Goal: Information Seeking & Learning: Learn about a topic

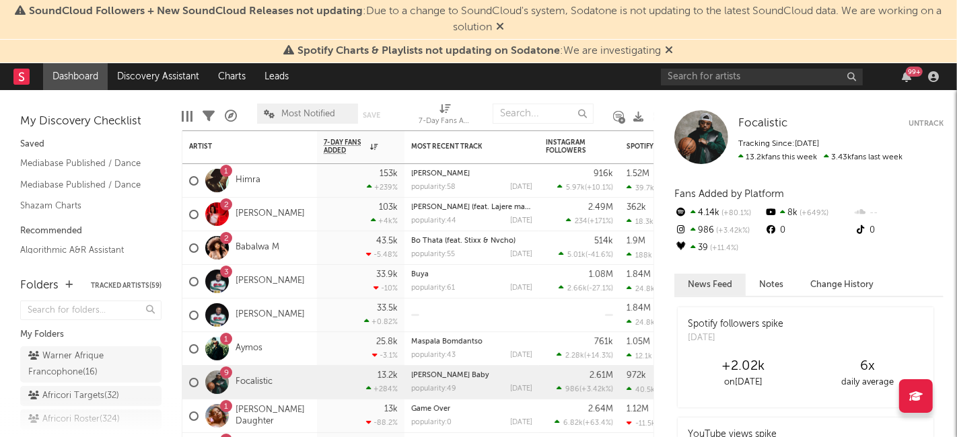
click at [666, 52] on icon at bounding box center [670, 49] width 8 height 11
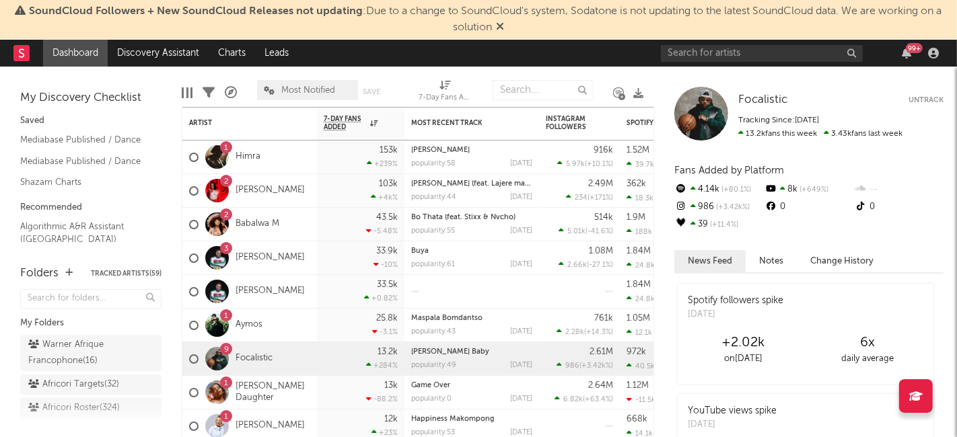
click at [495, 28] on span "SoundCloud Followers + New SoundCloud Releases not updating : Due to a change t…" at bounding box center [478, 19] width 943 height 32
click at [501, 26] on icon at bounding box center [500, 26] width 8 height 11
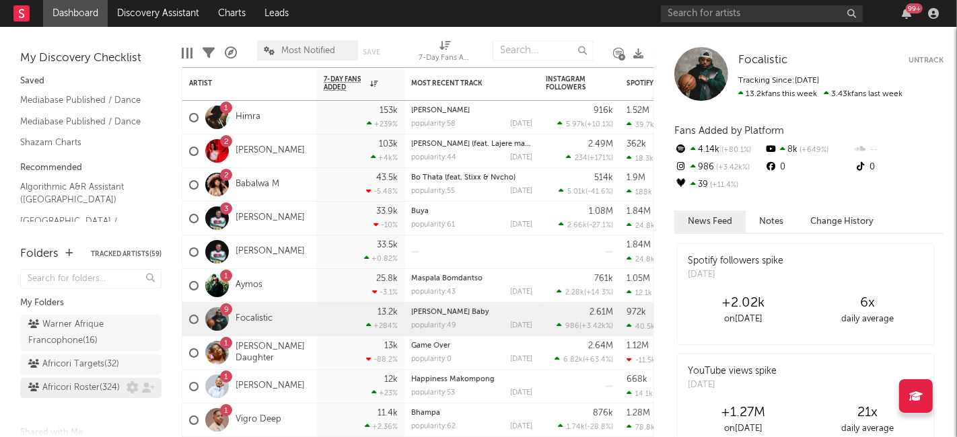
click at [74, 396] on div "Africori Roster ( 324 )" at bounding box center [74, 388] width 92 height 16
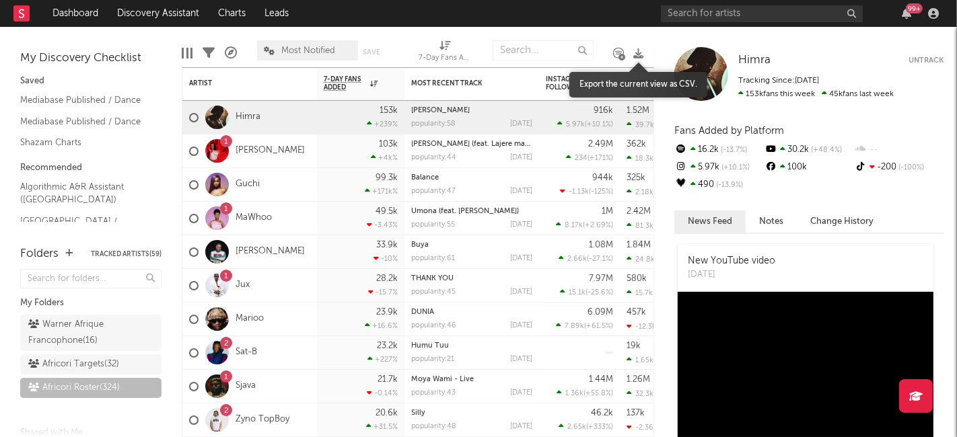
click at [638, 50] on icon at bounding box center [638, 53] width 10 height 10
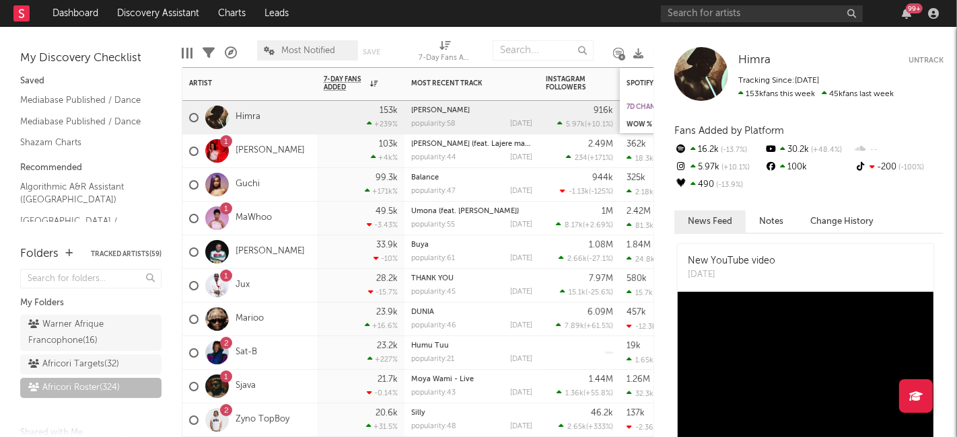
click at [637, 106] on div "7d Change" at bounding box center [676, 107] width 101 height 8
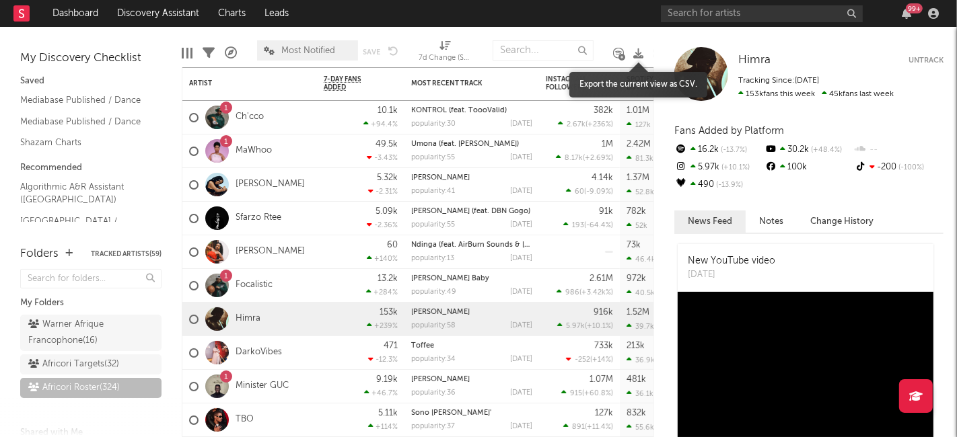
click at [635, 53] on icon at bounding box center [638, 53] width 10 height 10
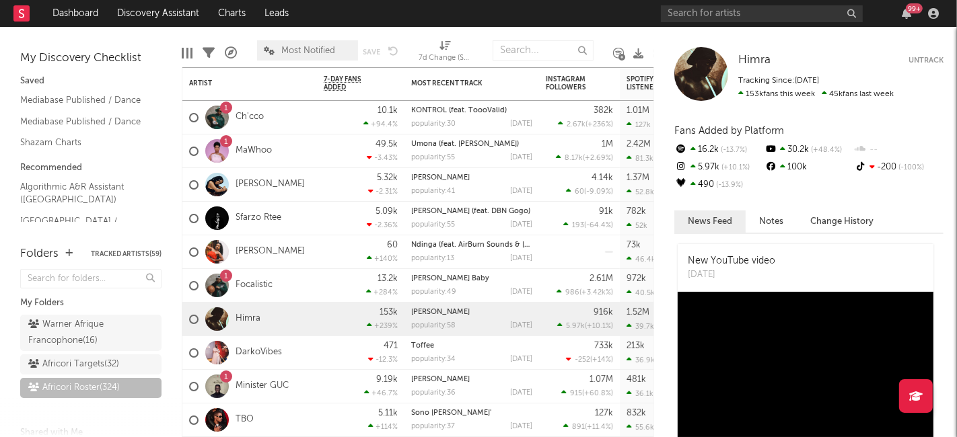
click at [143, 34] on div "My Discovery Checklist Saved Mediabase Published / Dance Mediabase Published / …" at bounding box center [91, 129] width 182 height 205
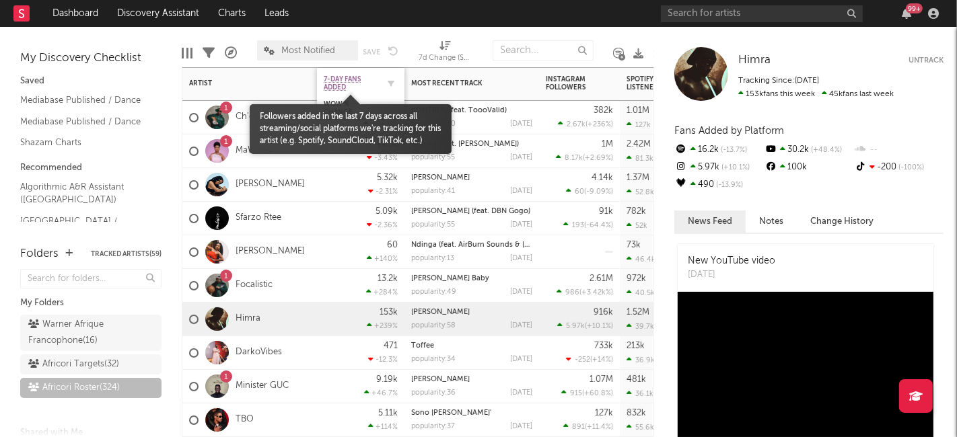
click at [340, 85] on span "7-Day Fans Added" at bounding box center [351, 83] width 54 height 16
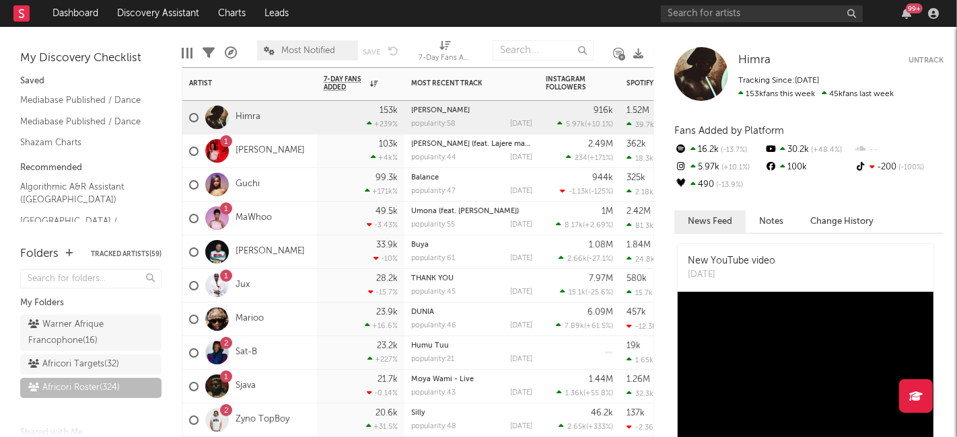
click at [315, 147] on div "1 [PERSON_NAME]" at bounding box center [249, 152] width 135 height 34
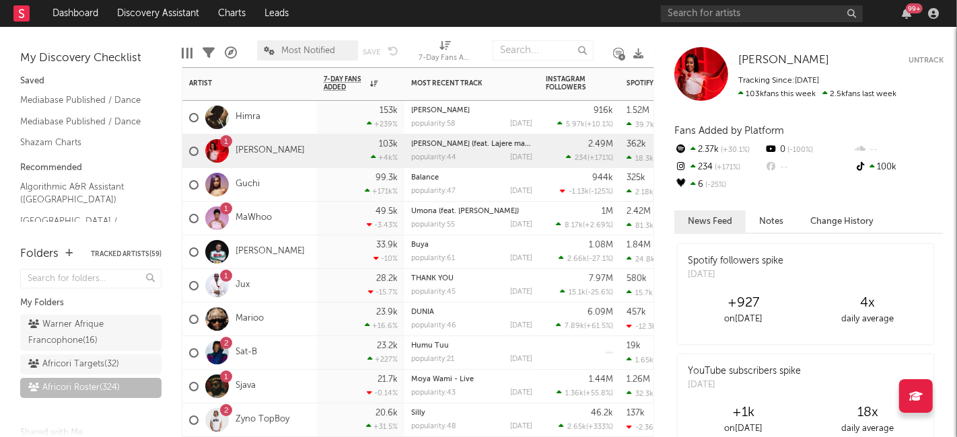
click at [303, 182] on div "Guchi" at bounding box center [249, 185] width 135 height 34
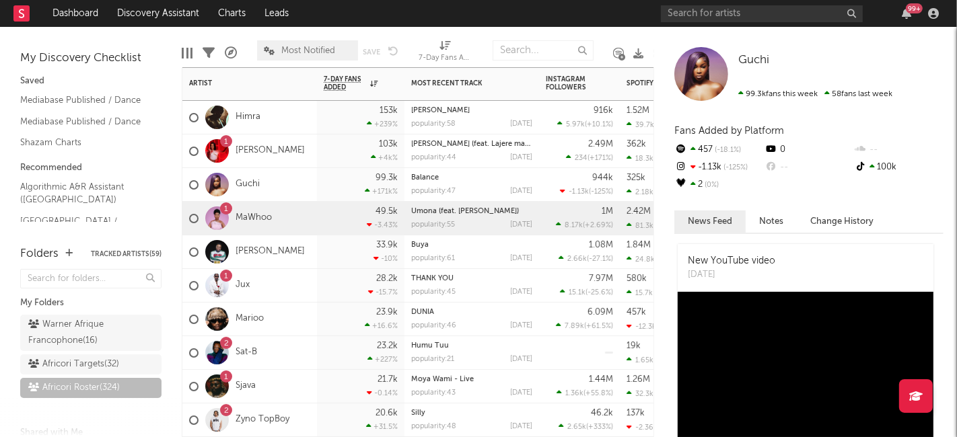
click at [299, 212] on div "1 MaWhoo" at bounding box center [249, 219] width 135 height 34
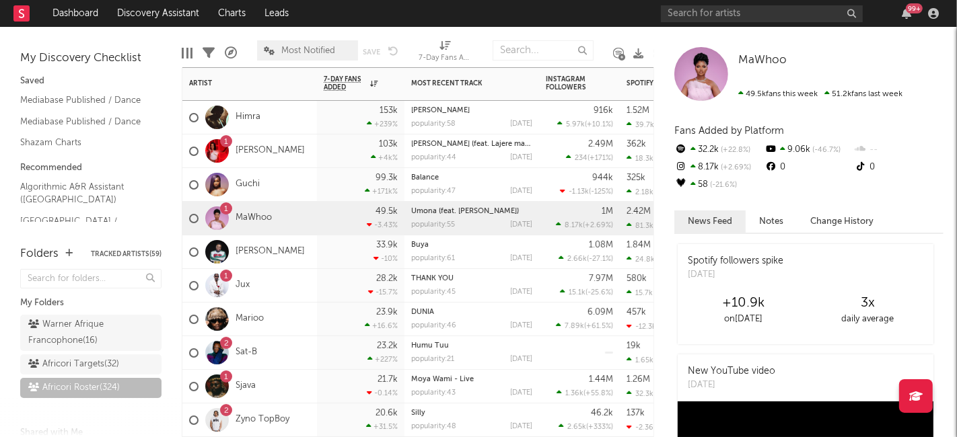
click at [283, 297] on div "1 Jux" at bounding box center [249, 286] width 135 height 34
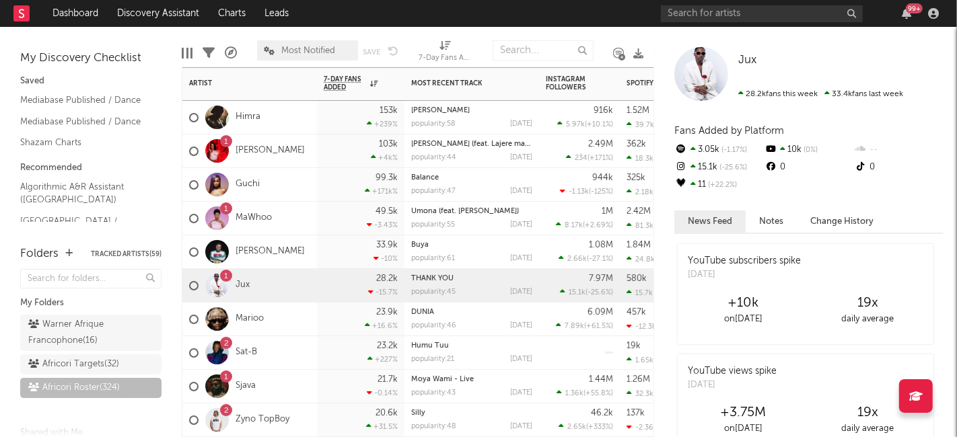
click at [275, 318] on div "Marioo" at bounding box center [249, 320] width 135 height 34
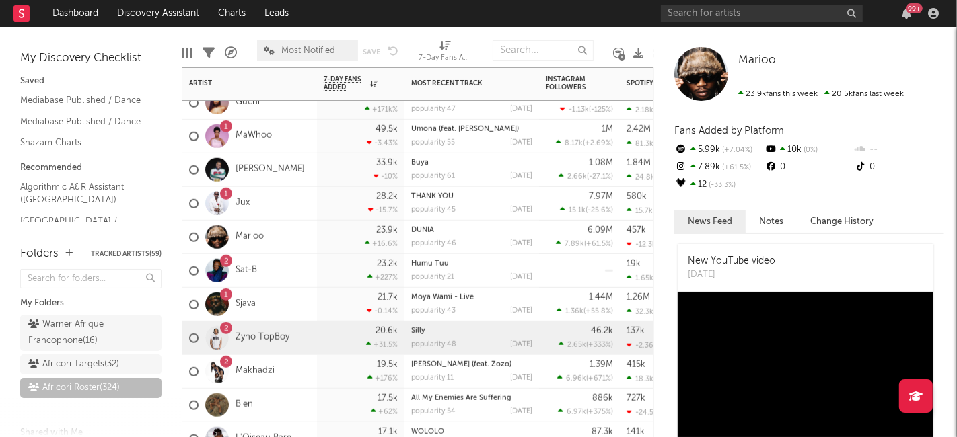
click at [305, 340] on div "2 Zyno TopBoy" at bounding box center [249, 339] width 135 height 34
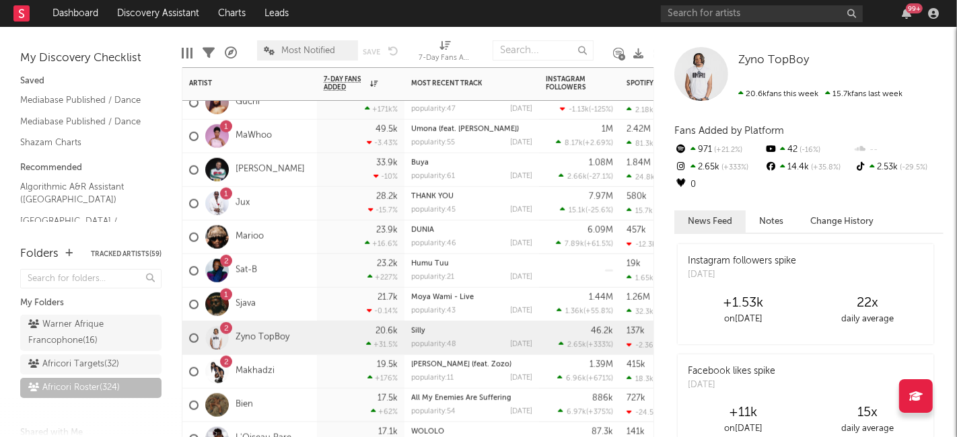
click at [297, 373] on div "2 Makhadzi" at bounding box center [249, 372] width 135 height 34
